Goal: Task Accomplishment & Management: Manage account settings

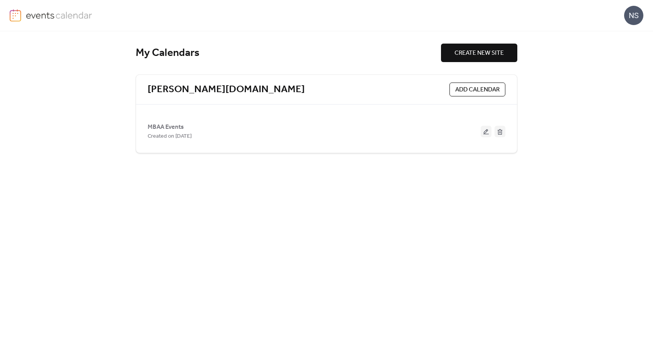
drag, startPoint x: 161, startPoint y: 126, endPoint x: 172, endPoint y: 125, distance: 11.2
click at [161, 126] on span "MBAA Events" at bounding box center [166, 127] width 36 height 9
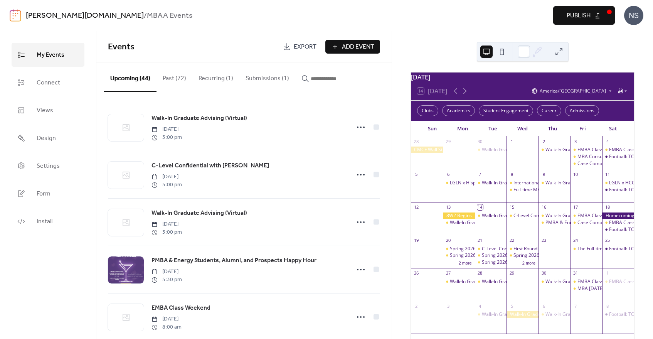
click at [265, 81] on button "Submissions (1)" at bounding box center [267, 76] width 56 height 29
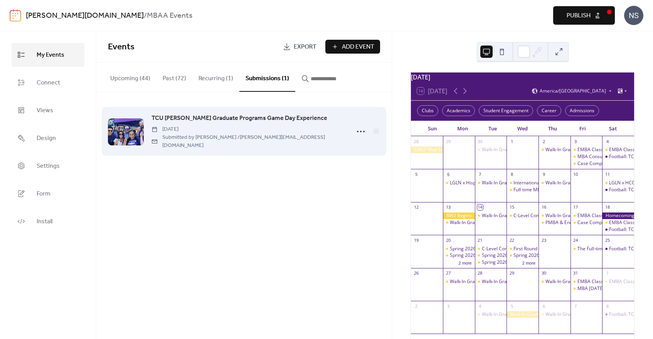
click at [233, 116] on span "TCU [PERSON_NAME] Graduate Programs Game Day Experience" at bounding box center [239, 118] width 176 height 9
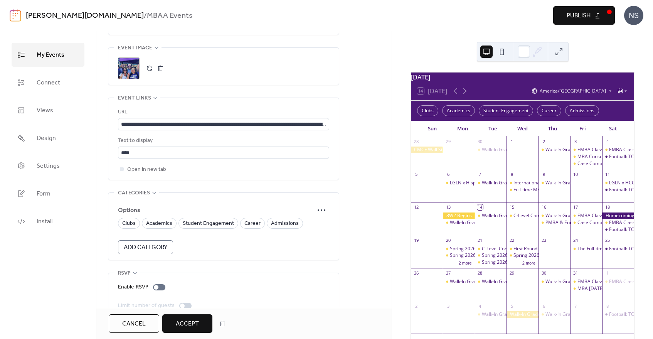
scroll to position [450, 0]
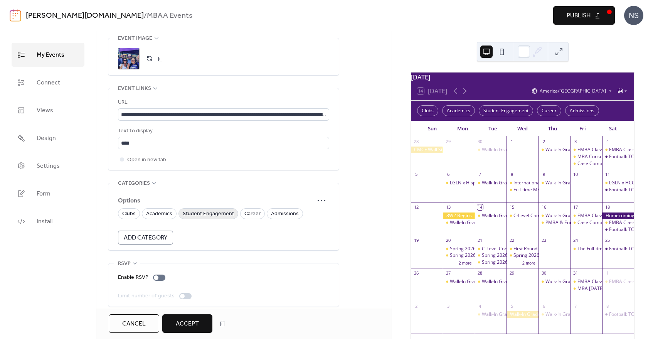
click at [207, 209] on span "Student Engagement" at bounding box center [208, 213] width 51 height 9
click at [274, 209] on span "Admissions" at bounding box center [285, 213] width 28 height 9
click at [188, 323] on span "Accept" at bounding box center [187, 323] width 23 height 9
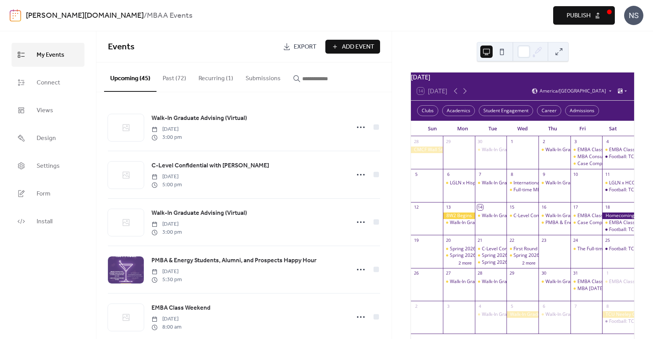
click at [587, 14] on span "Publish" at bounding box center [578, 15] width 24 height 9
